Goal: Information Seeking & Learning: Learn about a topic

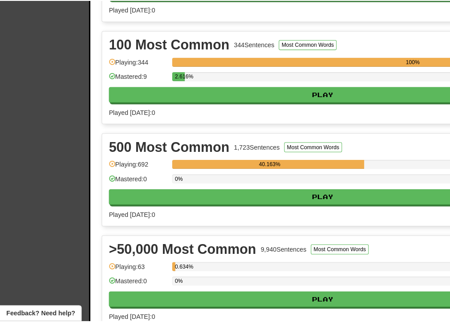
scroll to position [451, 0]
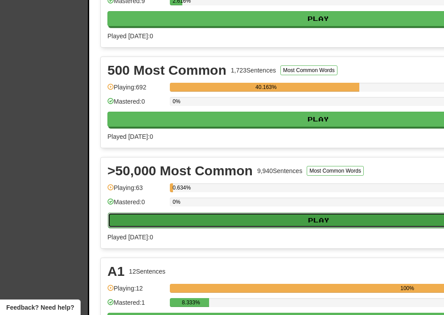
click at [222, 222] on button "Play" at bounding box center [319, 220] width 422 height 15
select select "**"
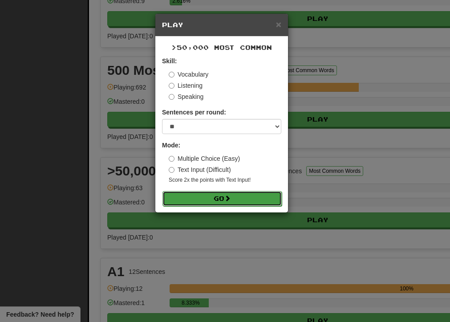
click at [204, 200] on button "Go" at bounding box center [222, 198] width 119 height 15
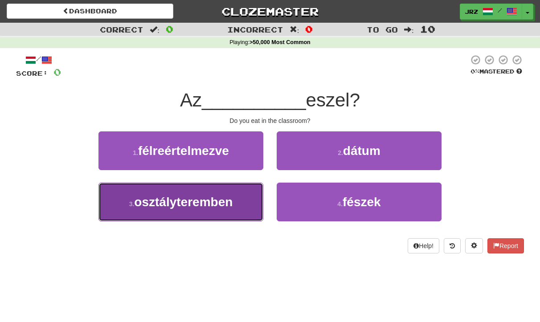
click at [191, 207] on span "osztályteremben" at bounding box center [183, 202] width 98 height 14
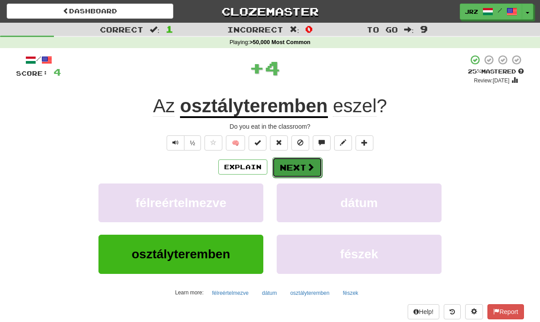
click at [311, 170] on span at bounding box center [310, 167] width 8 height 8
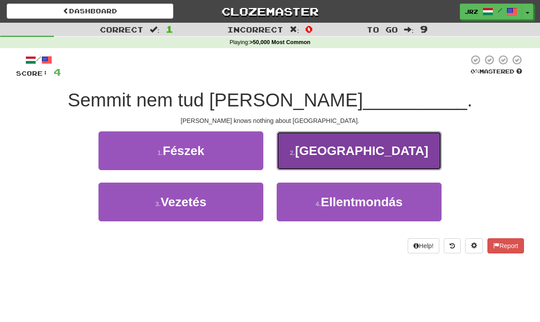
click at [312, 153] on button "2 . [GEOGRAPHIC_DATA]" at bounding box center [359, 150] width 165 height 39
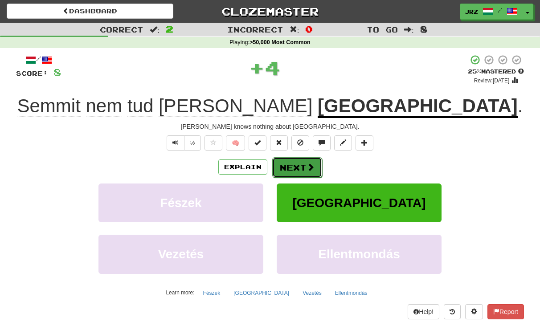
click at [286, 168] on button "Next" at bounding box center [297, 167] width 50 height 20
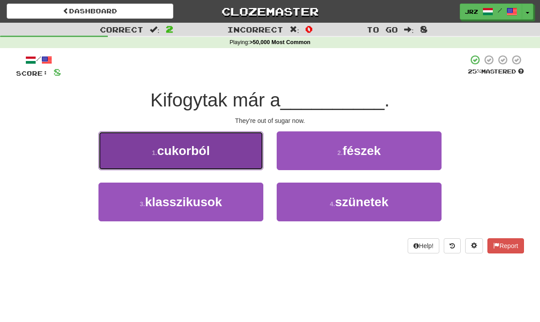
click at [183, 155] on span "cukorból" at bounding box center [183, 151] width 53 height 14
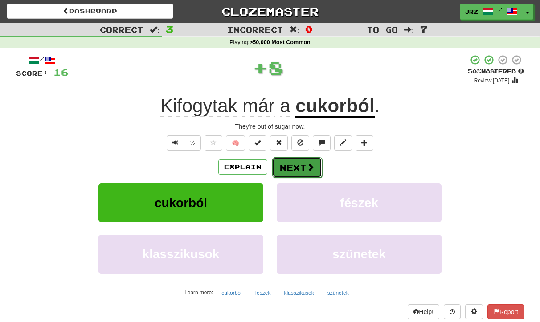
click at [285, 164] on button "Next" at bounding box center [297, 167] width 50 height 20
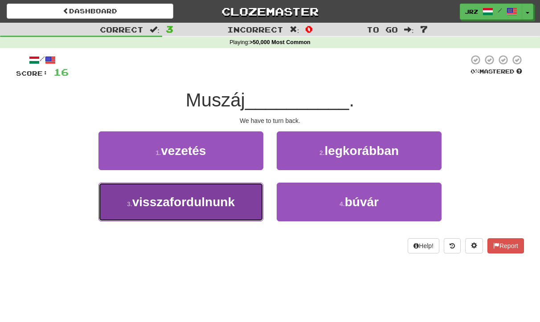
click at [205, 195] on span "visszafordulnunk" at bounding box center [183, 202] width 102 height 14
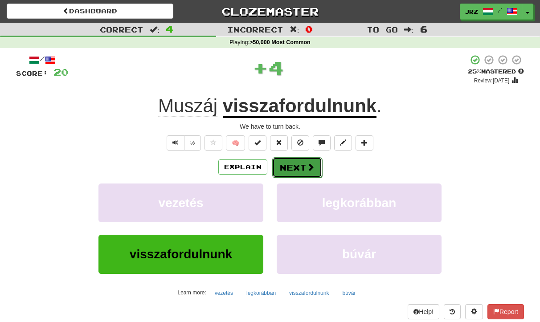
click at [289, 159] on button "Next" at bounding box center [297, 167] width 50 height 20
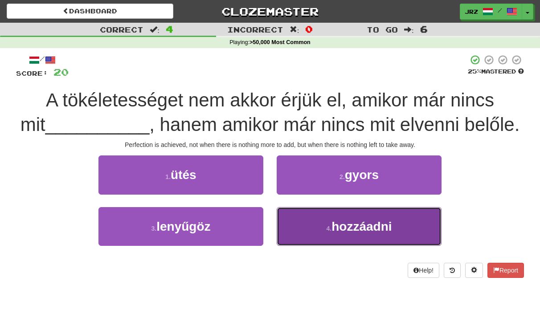
click at [343, 213] on button "4 . hozzáadni" at bounding box center [359, 226] width 165 height 39
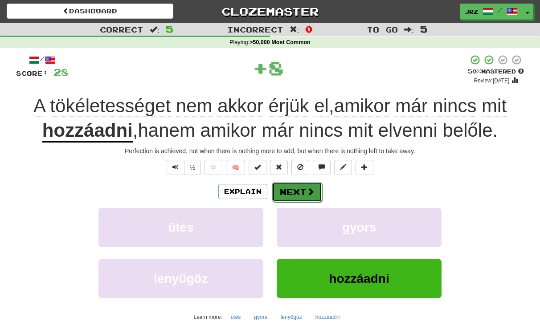
click at [301, 193] on button "Next" at bounding box center [297, 192] width 50 height 20
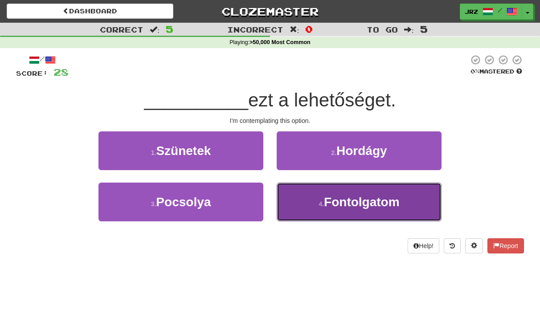
click at [355, 200] on span "Fontolgatom" at bounding box center [362, 202] width 76 height 14
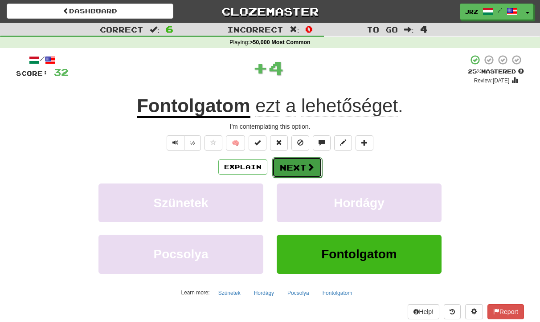
click at [298, 172] on button "Next" at bounding box center [297, 167] width 50 height 20
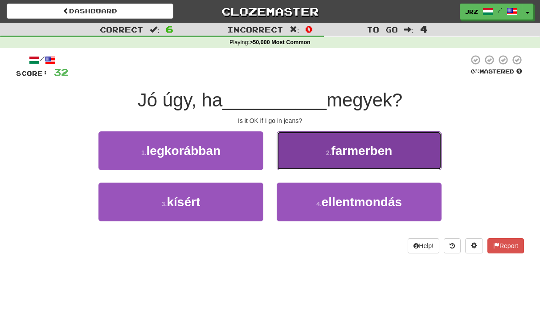
click at [364, 149] on span "farmerben" at bounding box center [361, 151] width 61 height 14
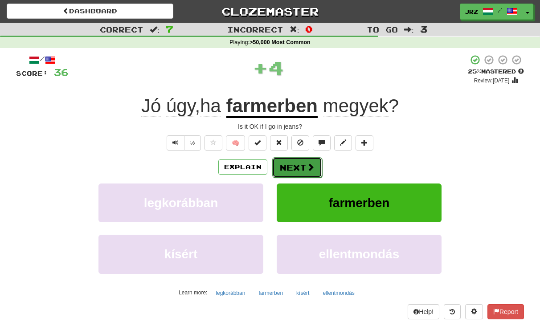
click at [294, 166] on button "Next" at bounding box center [297, 167] width 50 height 20
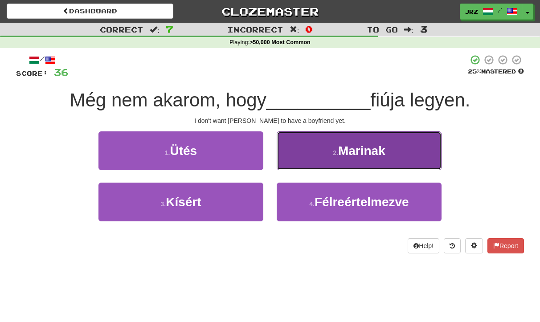
click at [337, 156] on button "2 . [GEOGRAPHIC_DATA]" at bounding box center [359, 150] width 165 height 39
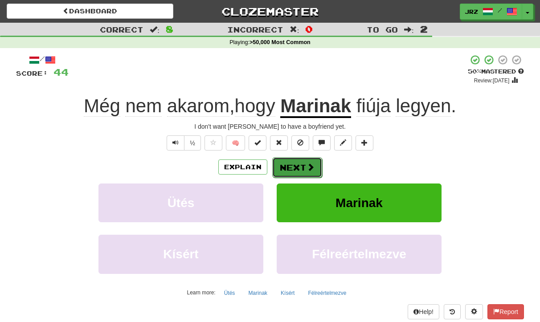
click at [286, 160] on button "Next" at bounding box center [297, 167] width 50 height 20
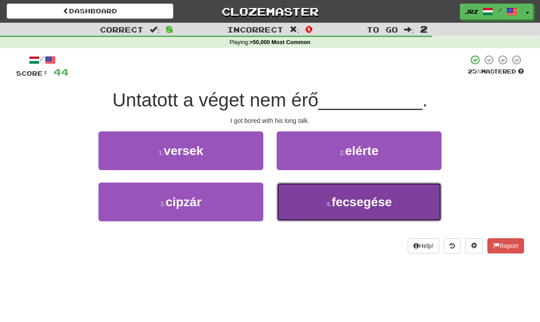
click at [359, 200] on span "fecsegése" at bounding box center [361, 202] width 60 height 14
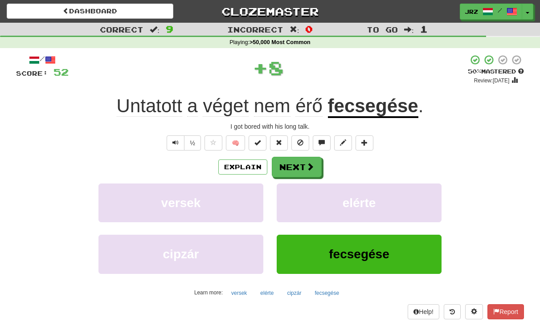
click at [362, 112] on u "fecsegése" at bounding box center [373, 106] width 90 height 23
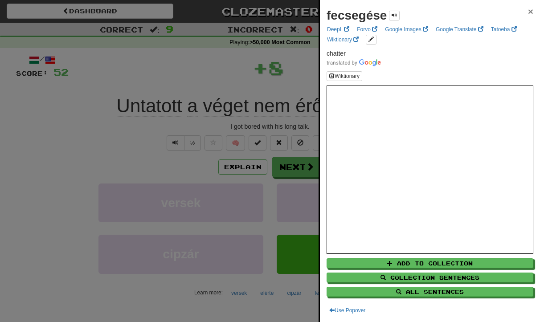
click at [443, 12] on span "×" at bounding box center [530, 11] width 5 height 10
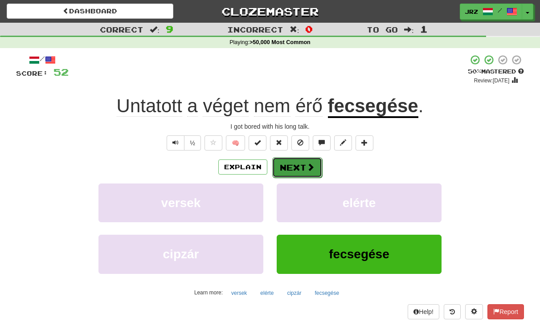
click at [294, 160] on button "Next" at bounding box center [297, 167] width 50 height 20
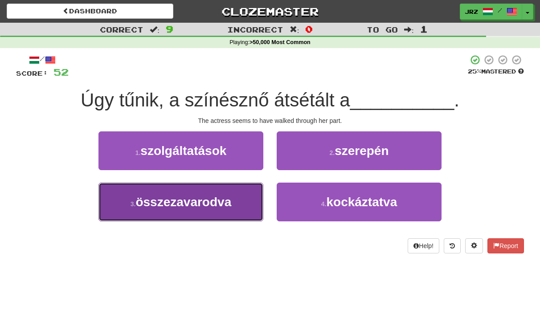
click at [201, 204] on span "összezavarodva" at bounding box center [183, 202] width 96 height 14
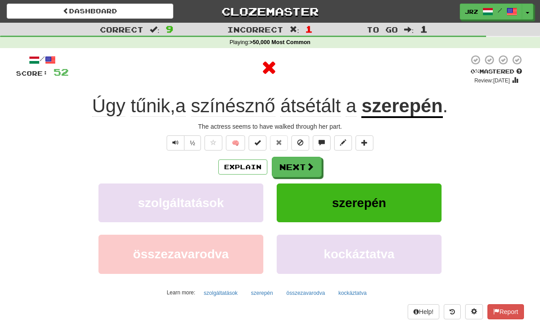
click at [390, 118] on u "szerepén" at bounding box center [401, 106] width 81 height 23
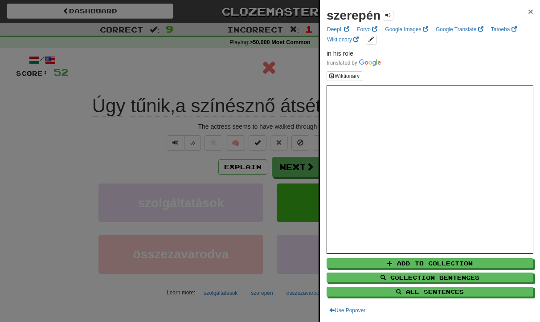
click at [443, 14] on span "×" at bounding box center [530, 11] width 5 height 10
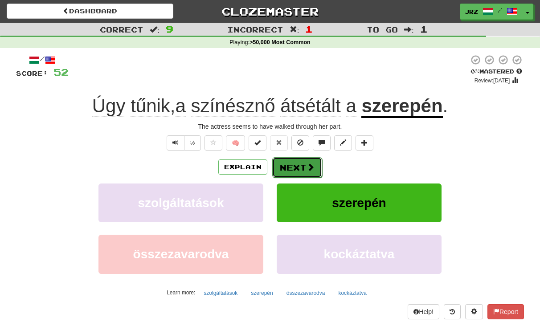
click at [307, 175] on button "Next" at bounding box center [297, 167] width 50 height 20
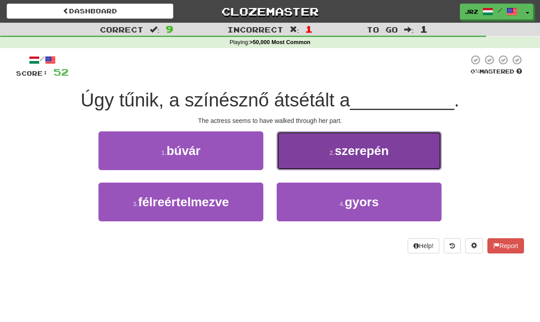
click at [323, 155] on button "2 . szerepén" at bounding box center [359, 150] width 165 height 39
